Goal: Task Accomplishment & Management: Manage account settings

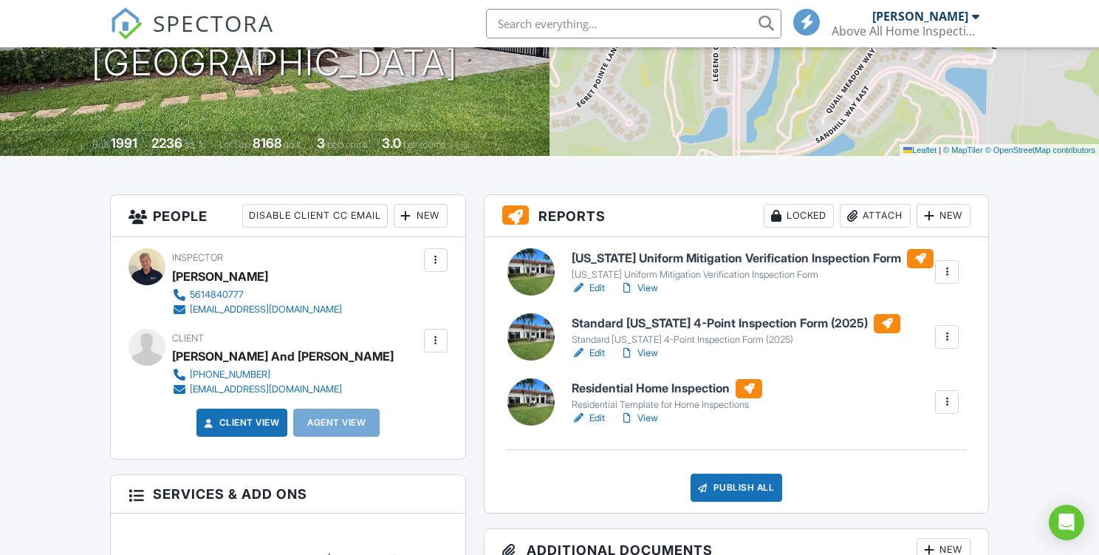
scroll to position [244, 0]
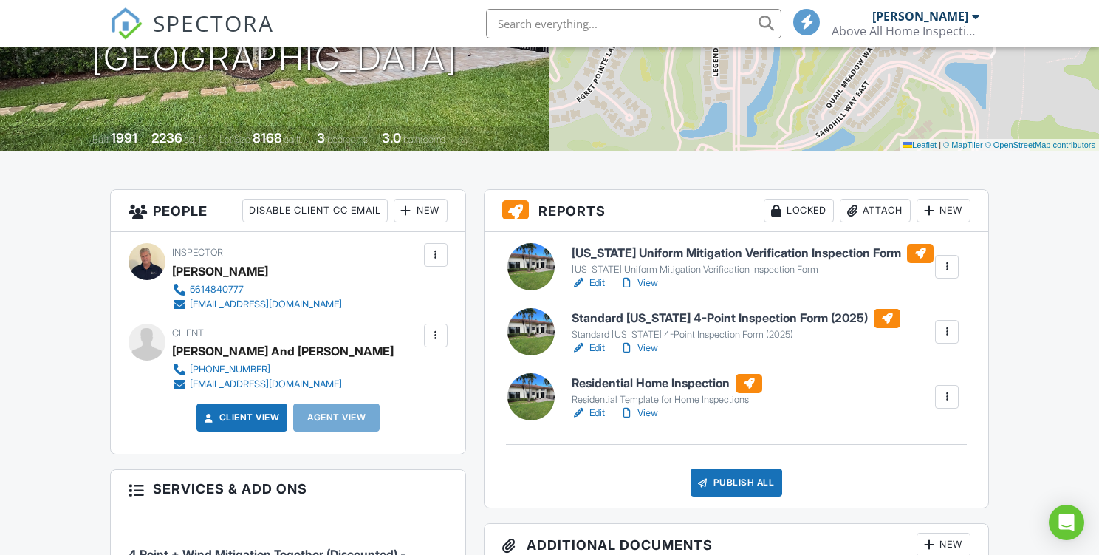
click at [597, 290] on link "Edit" at bounding box center [588, 282] width 33 height 15
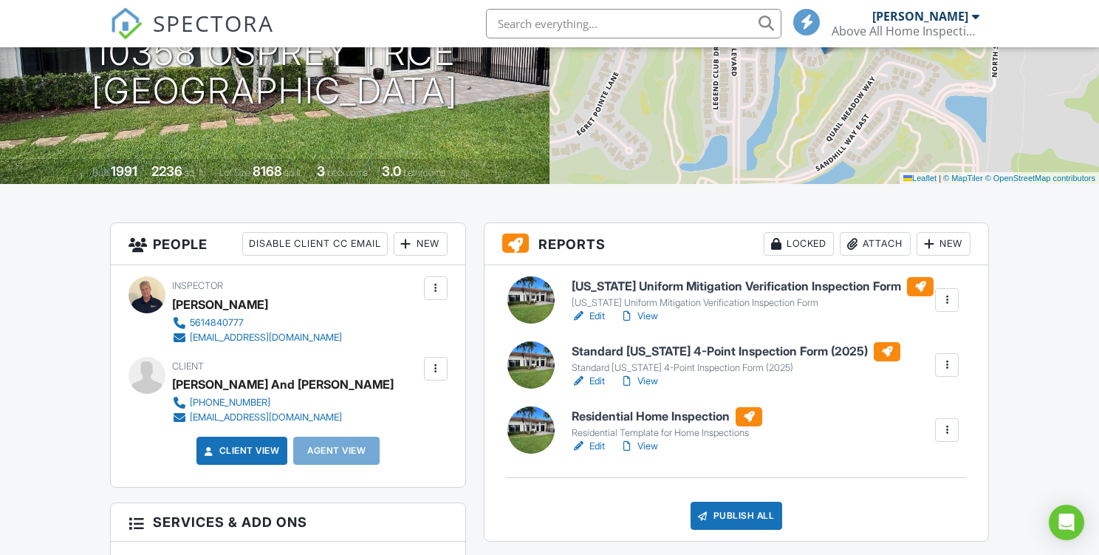
scroll to position [211, 0]
click at [654, 323] on link "View" at bounding box center [639, 315] width 38 height 15
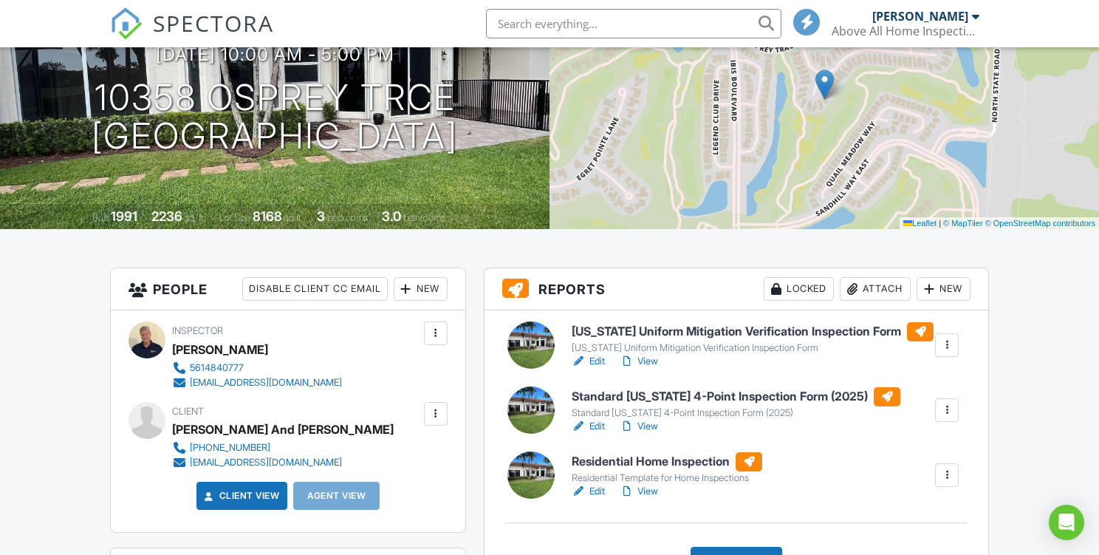
scroll to position [166, 0]
click at [602, 433] on link "Edit" at bounding box center [588, 425] width 33 height 15
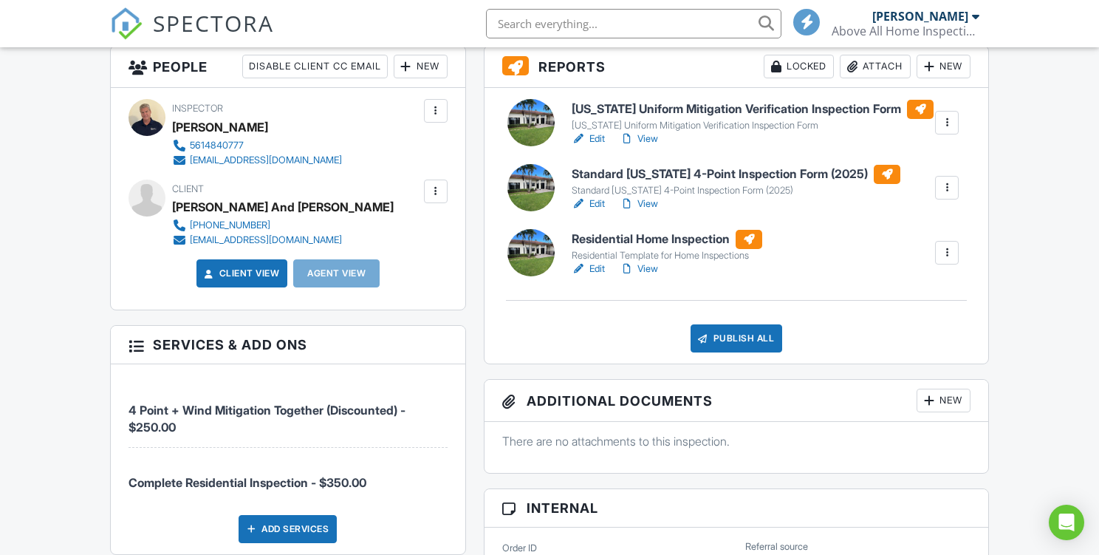
scroll to position [391, 0]
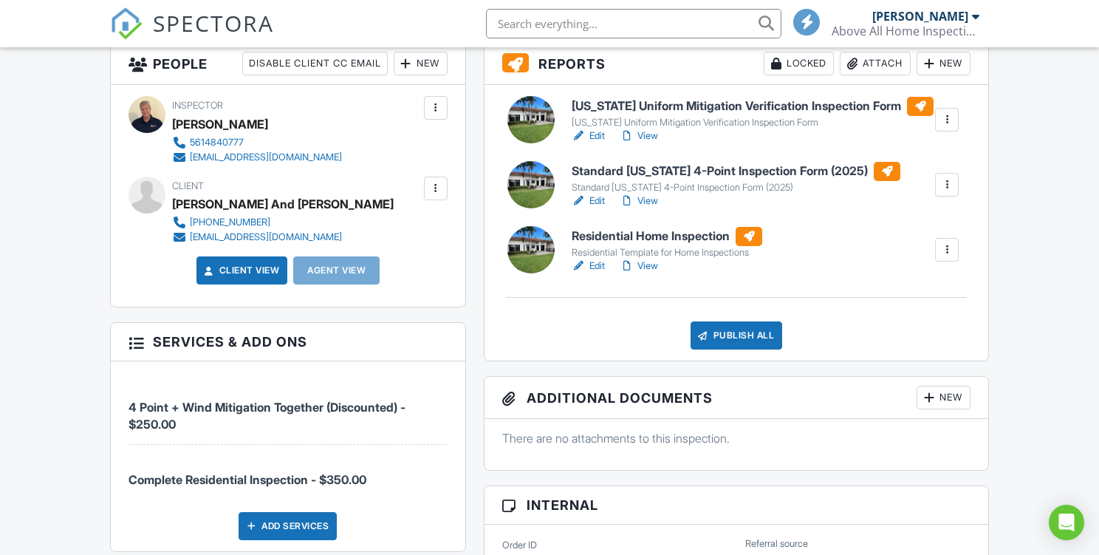
click at [654, 143] on link "View" at bounding box center [639, 135] width 38 height 15
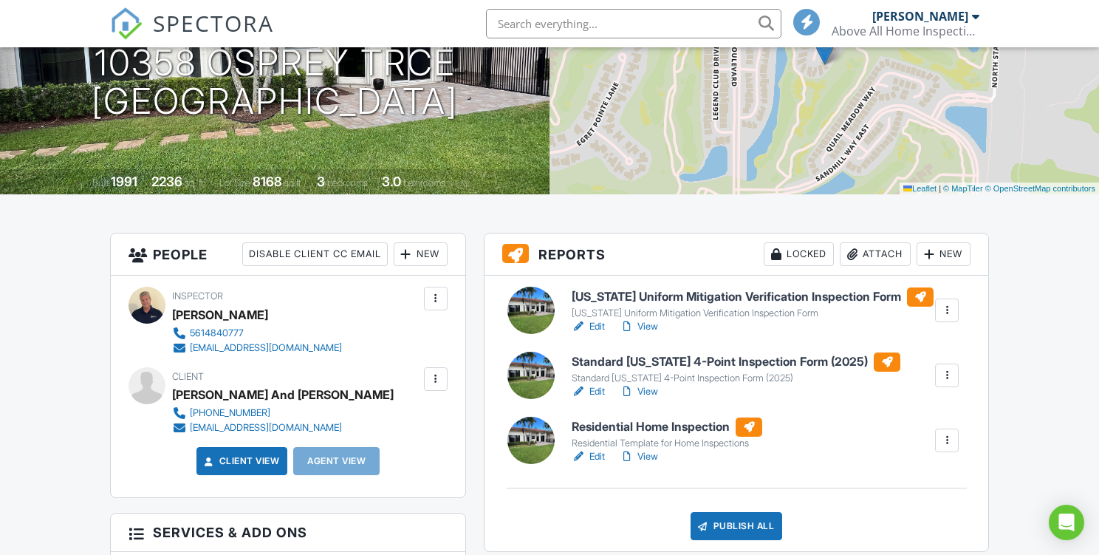
scroll to position [218, 0]
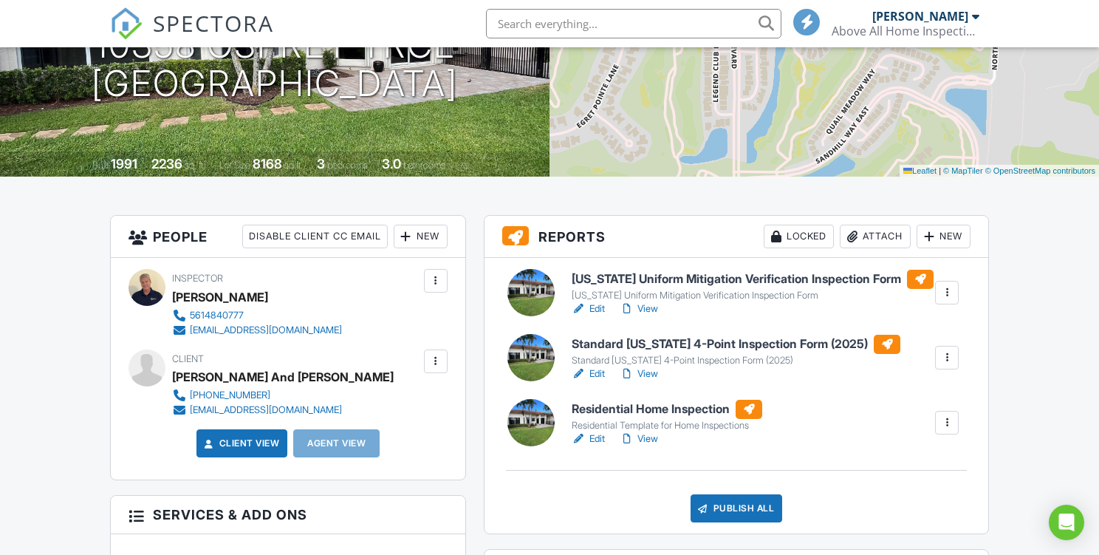
click at [595, 316] on link "Edit" at bounding box center [588, 308] width 33 height 15
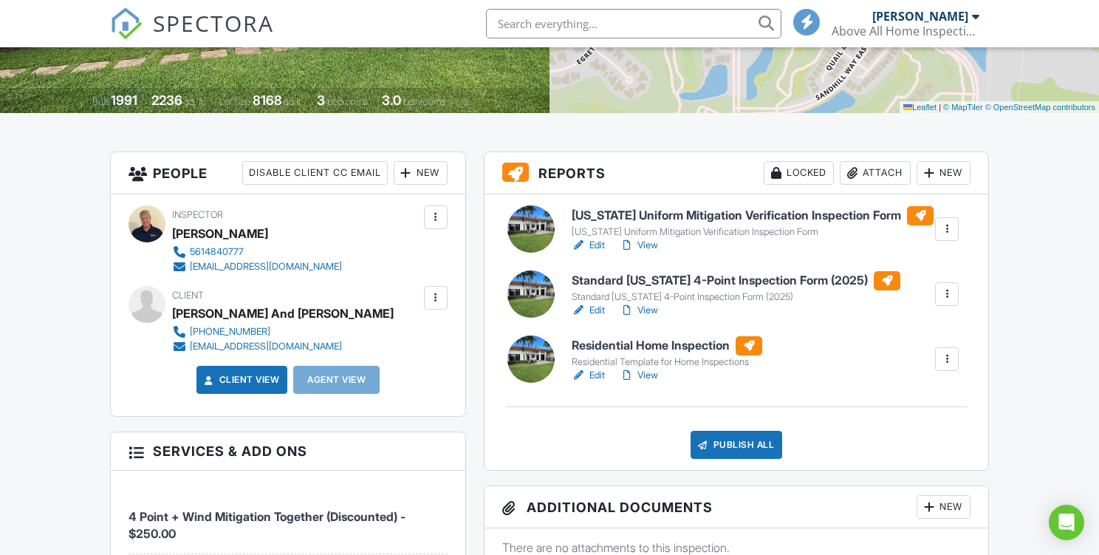
scroll to position [282, 0]
